Goal: Information Seeking & Learning: Learn about a topic

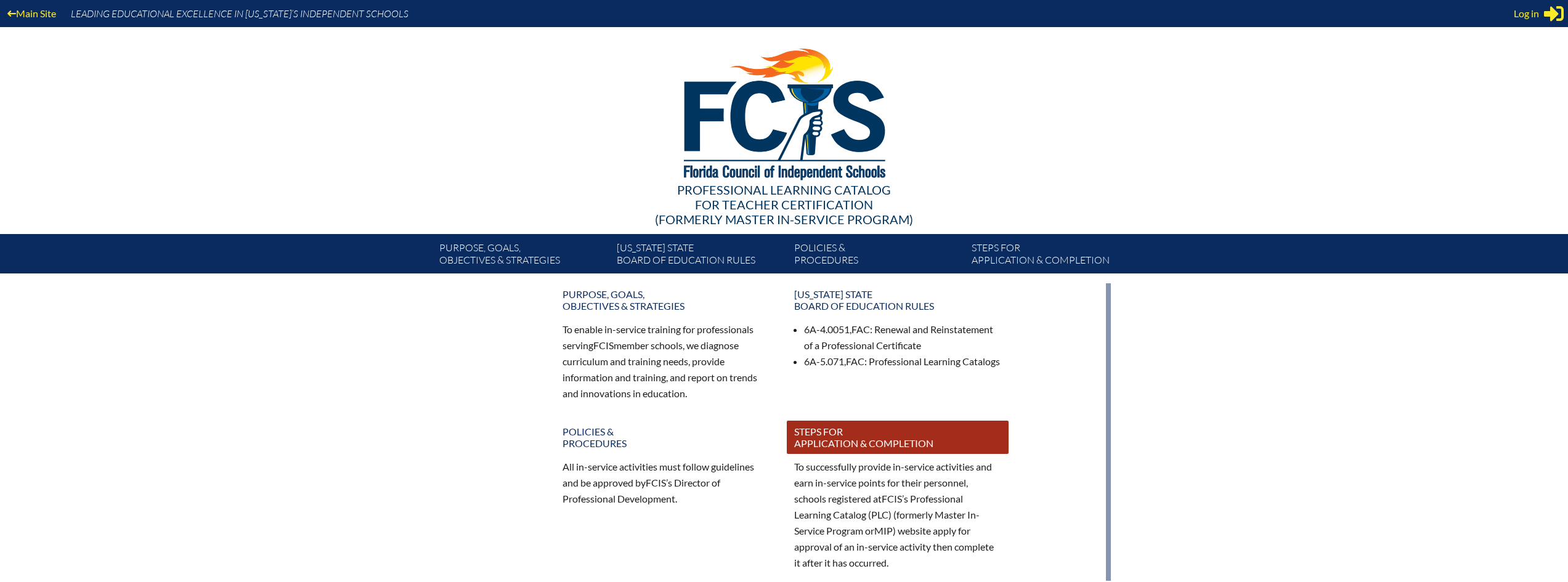
click at [836, 430] on link "Steps for application & completion" at bounding box center [897, 437] width 222 height 33
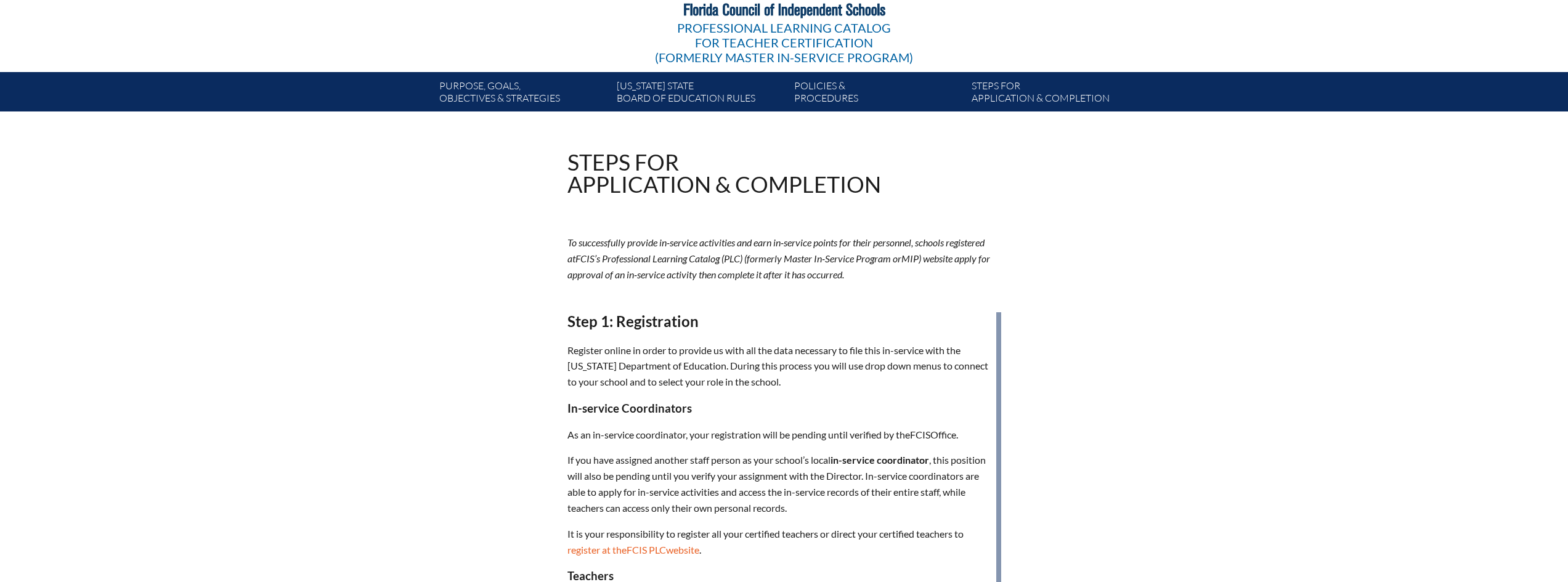
scroll to position [123, 0]
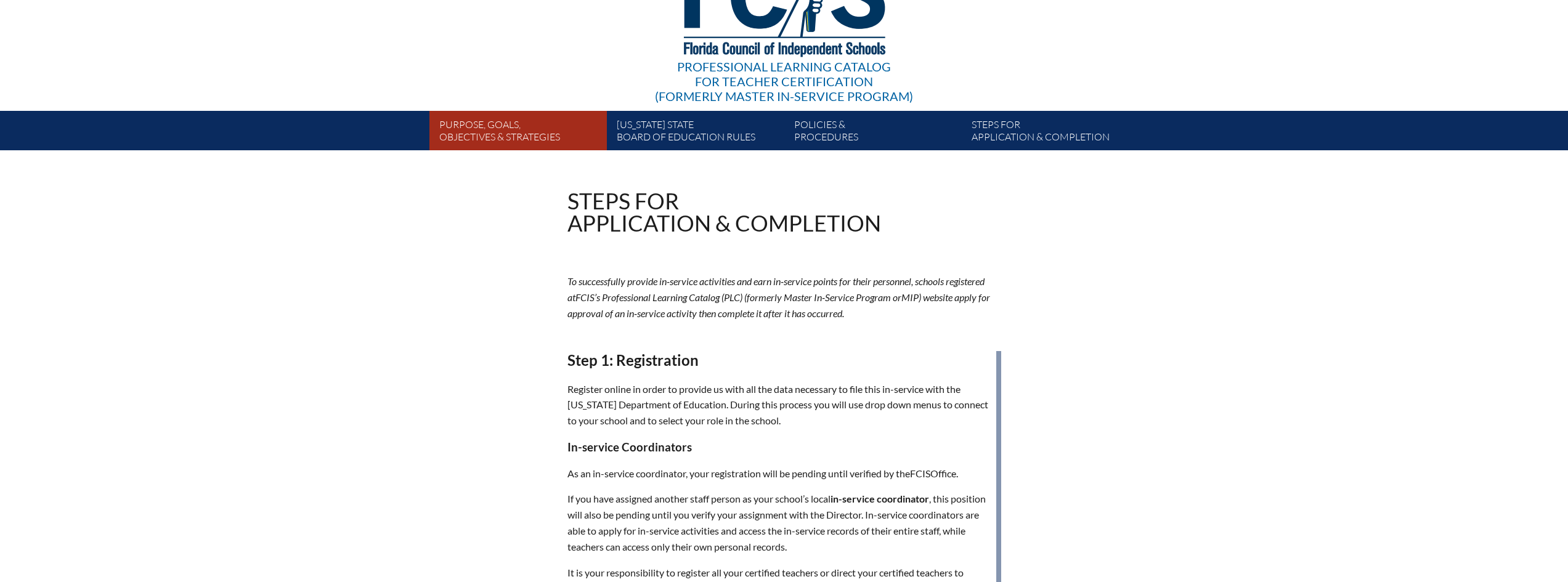
click at [496, 136] on link "Purpose, goals, objectives & strategies" at bounding box center [523, 133] width 177 height 35
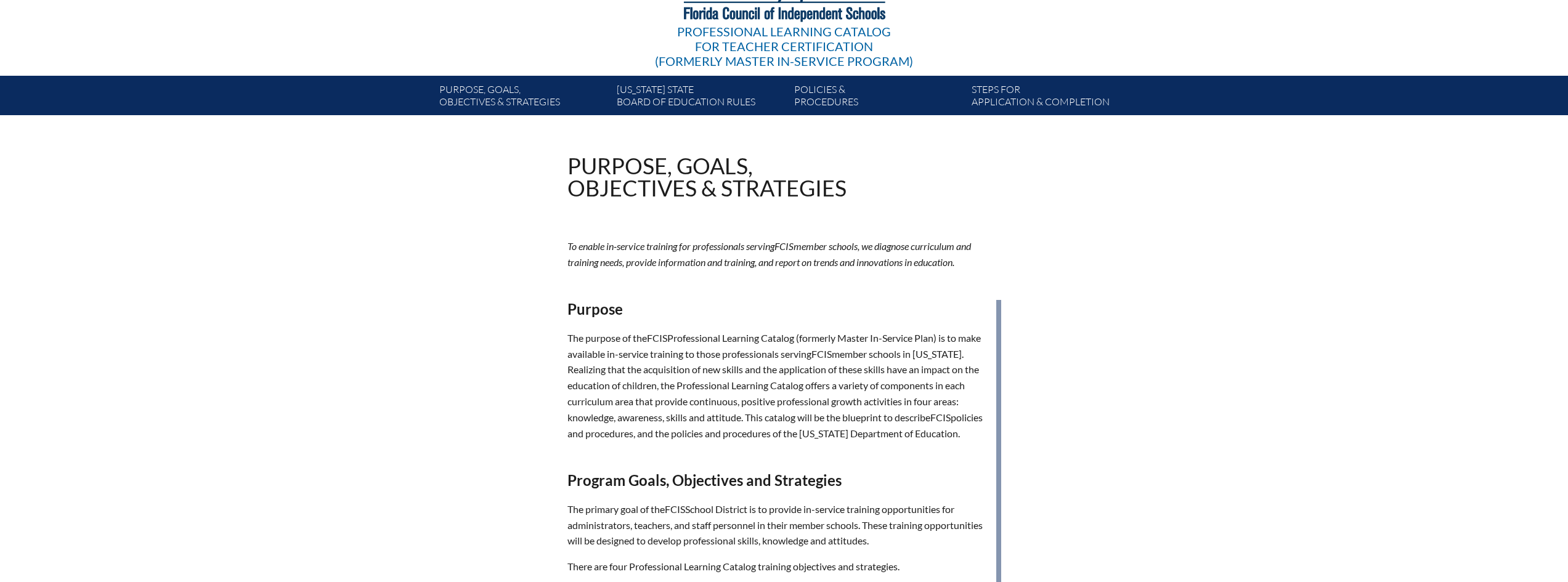
scroll to position [123, 0]
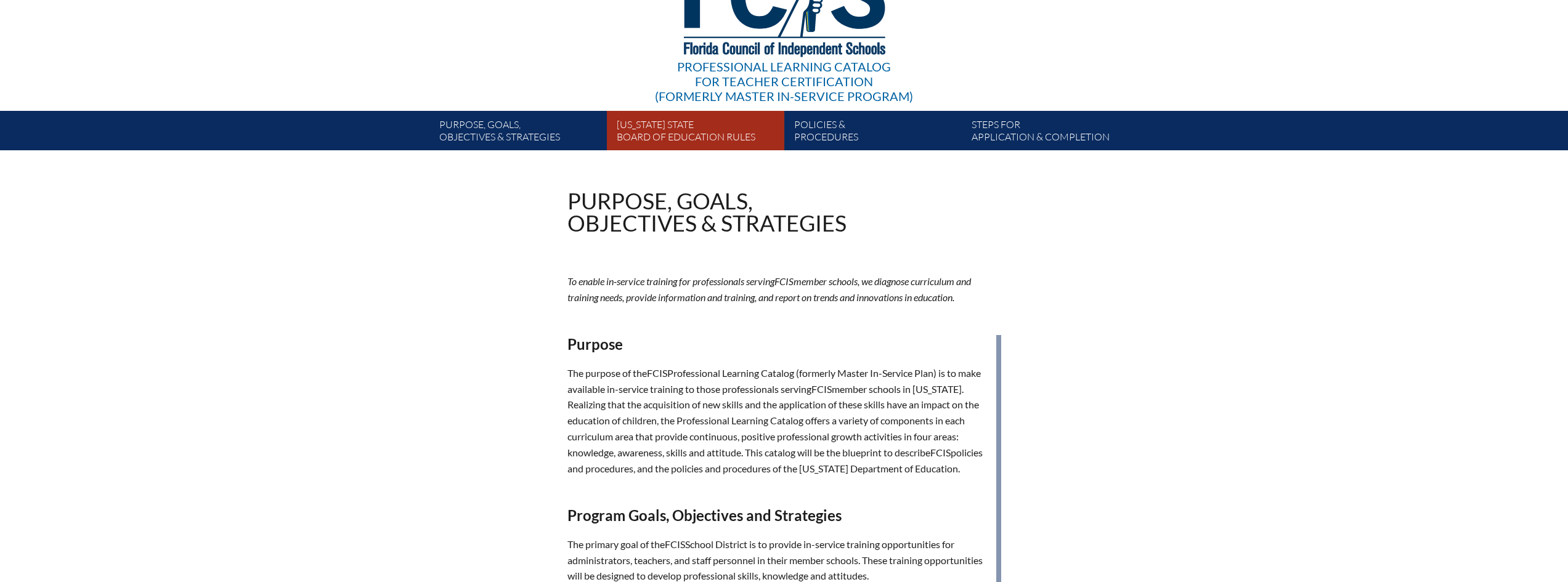
click at [663, 130] on link "[US_STATE] State Board of Education rules" at bounding box center [700, 133] width 177 height 35
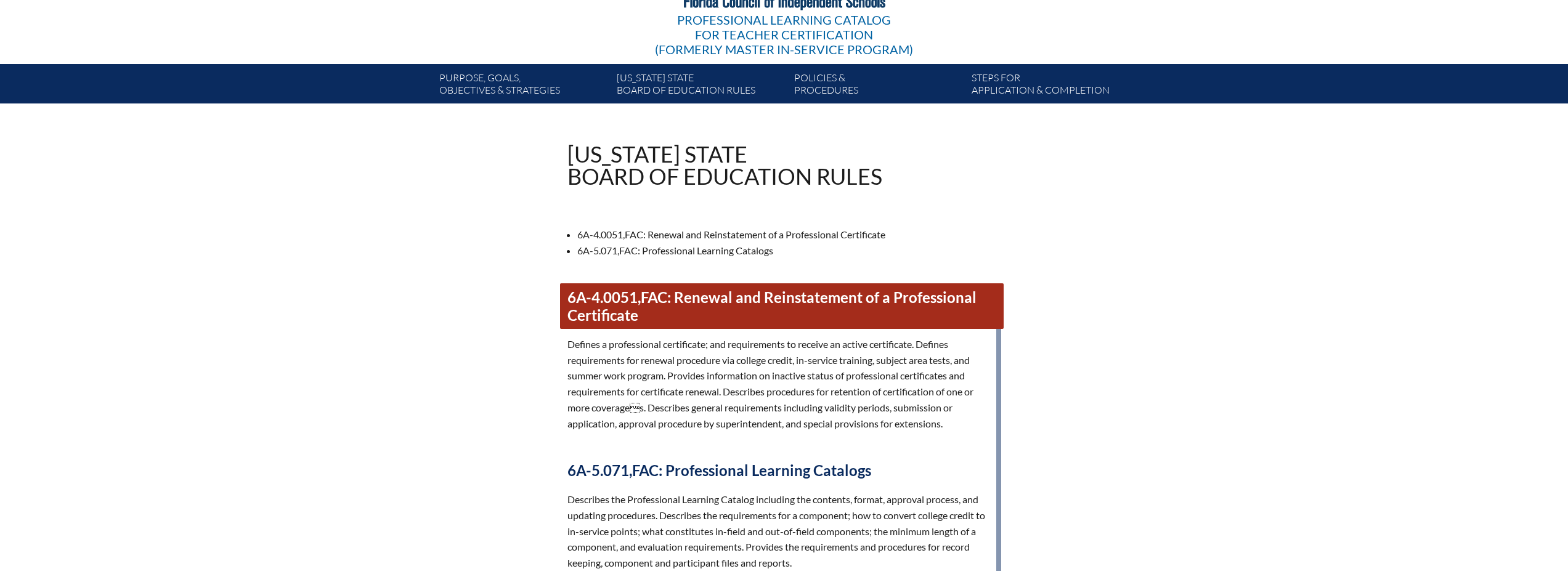
scroll to position [185, 0]
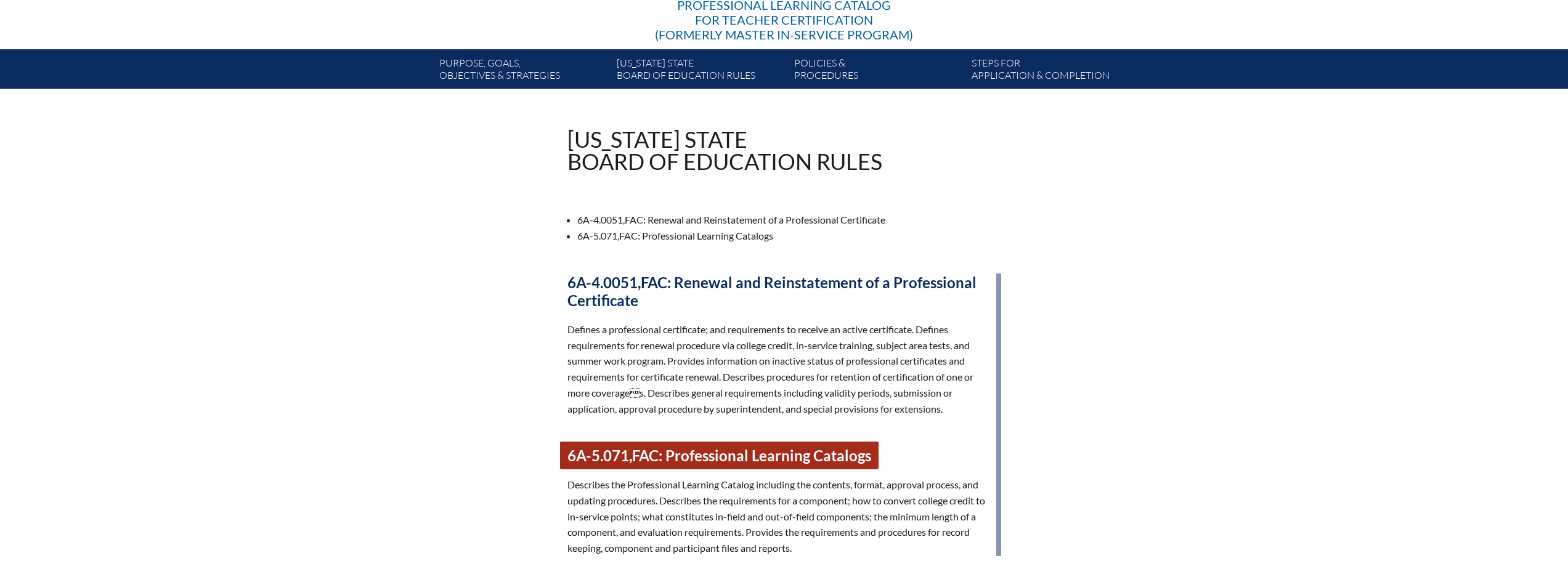
click at [785, 461] on link "6A-5.071, FAC : Professional Learning Catalogs" at bounding box center [719, 456] width 318 height 28
